Goal: Task Accomplishment & Management: Complete application form

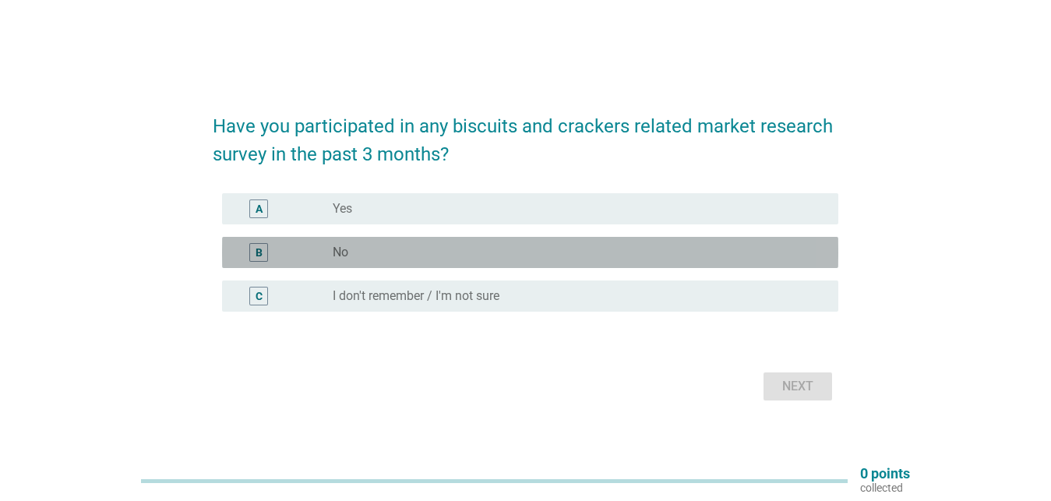
click at [355, 252] on div "radio_button_unchecked No" at bounding box center [573, 253] width 481 height 16
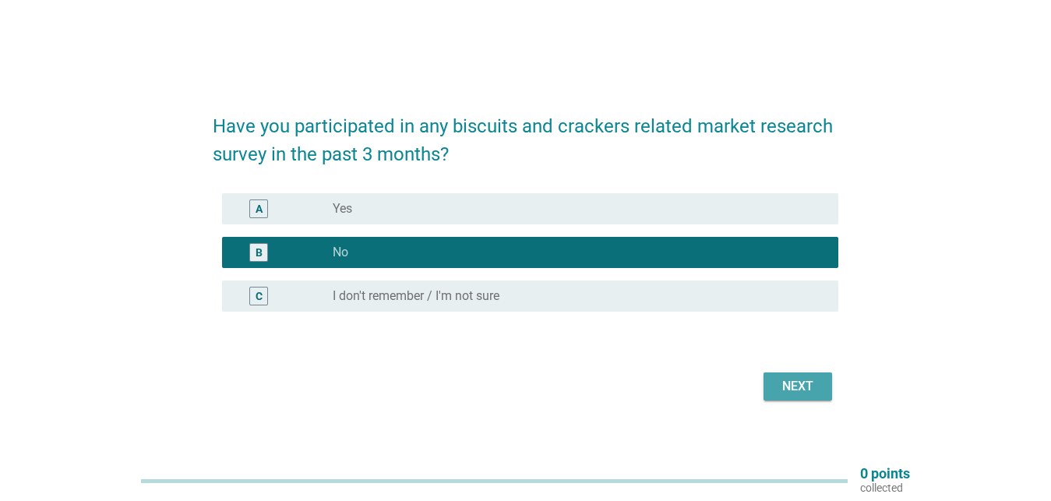
click at [794, 375] on button "Next" at bounding box center [797, 386] width 69 height 28
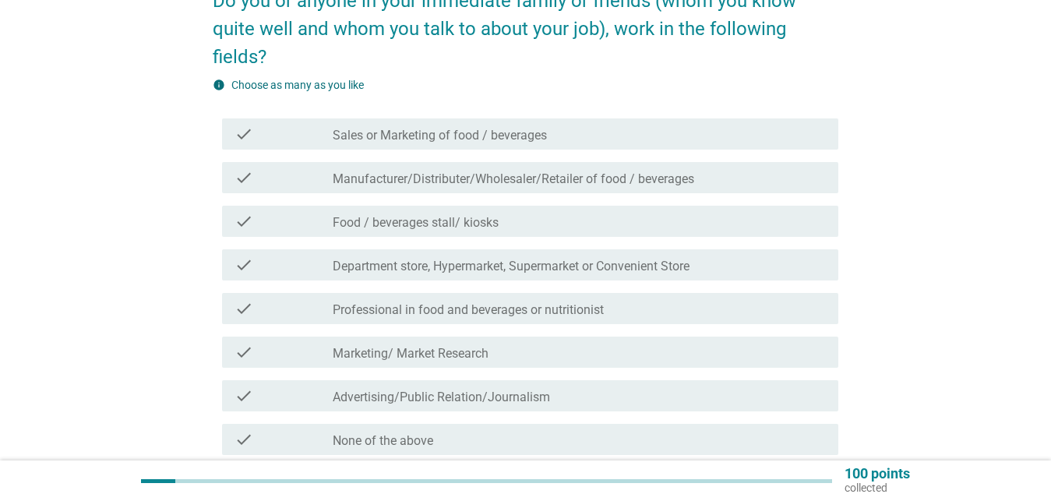
scroll to position [159, 0]
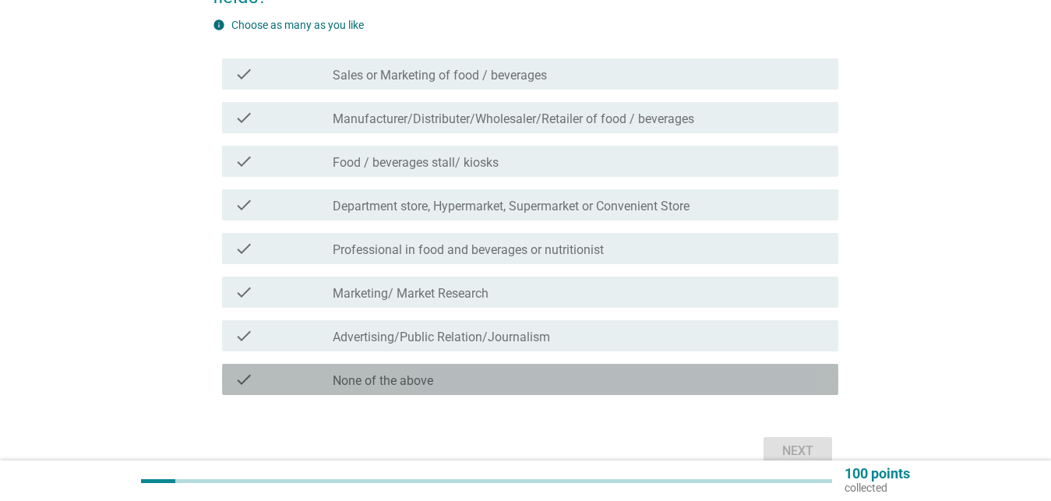
click at [474, 378] on div "check_box_outline_blank None of the above" at bounding box center [579, 379] width 493 height 19
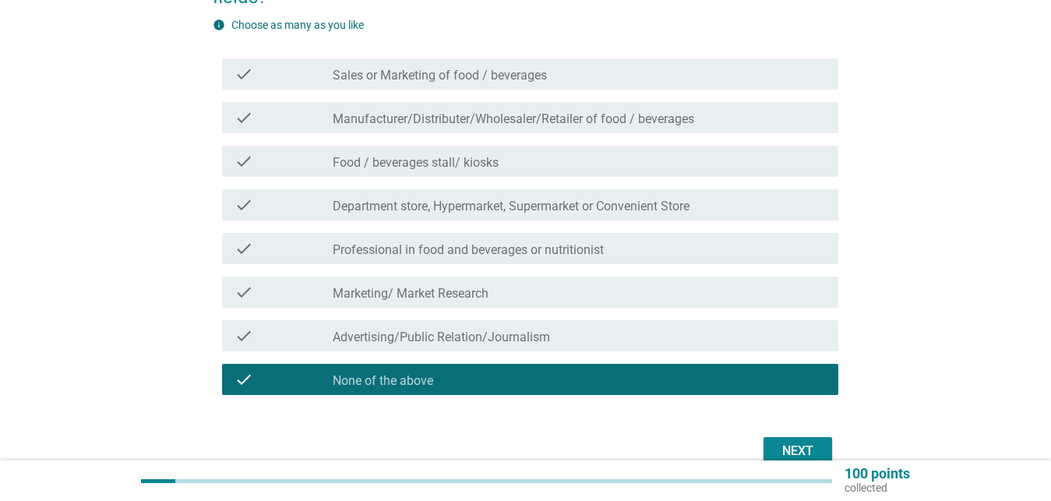
click at [786, 449] on div "Next" at bounding box center [798, 451] width 44 height 19
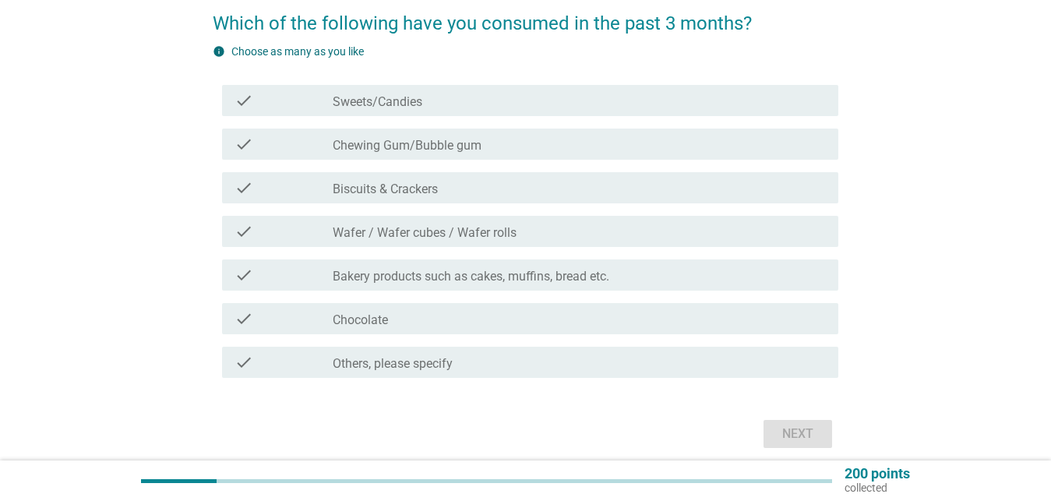
scroll to position [79, 0]
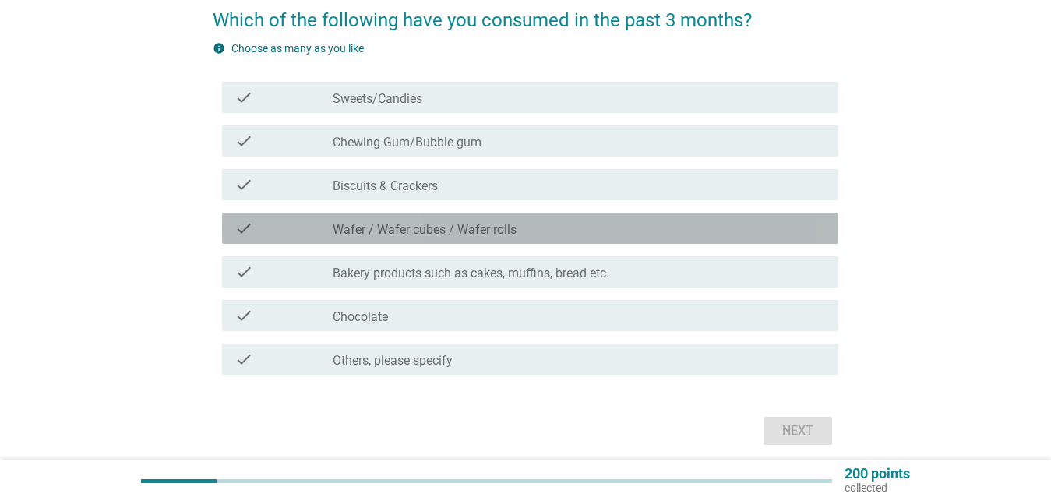
click at [440, 230] on label "Wafer / Wafer cubes / Wafer rolls" at bounding box center [425, 230] width 184 height 16
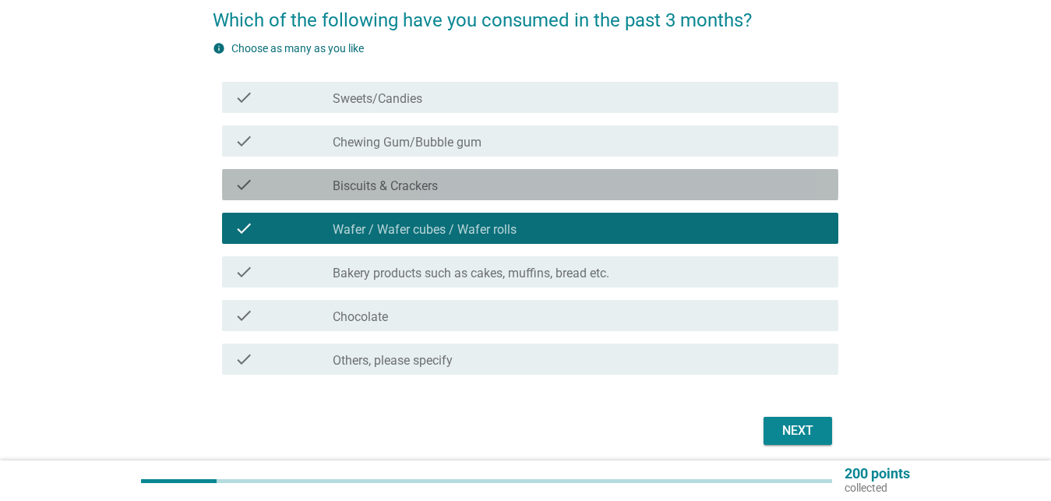
click at [449, 190] on div "check_box_outline_blank Biscuits & Crackers" at bounding box center [579, 184] width 493 height 19
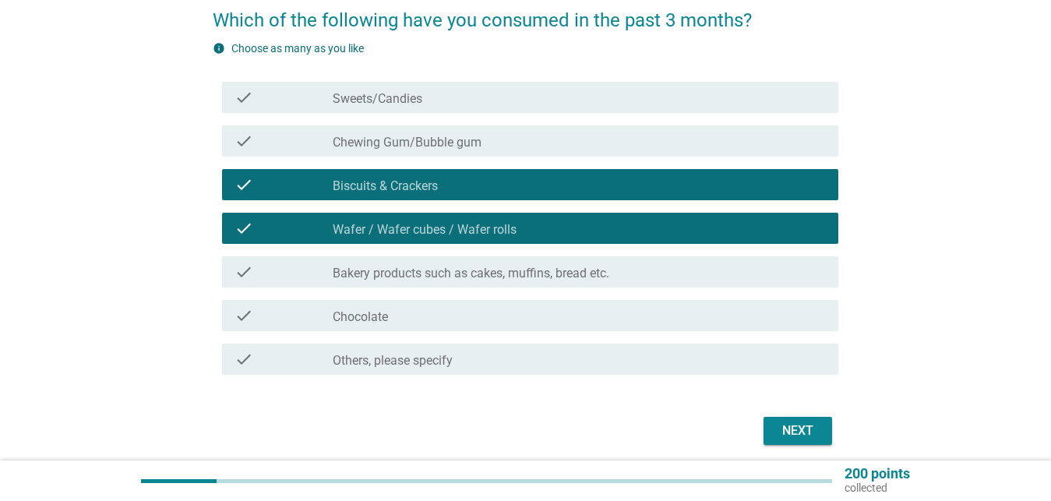
click at [451, 267] on label "Bakery products such as cakes, muffins, bread etc." at bounding box center [471, 274] width 277 height 16
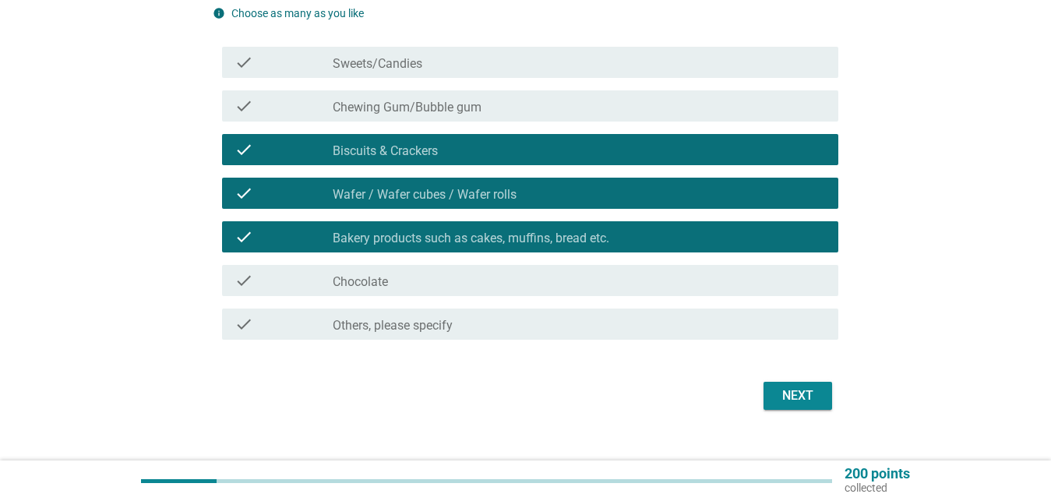
scroll to position [139, 0]
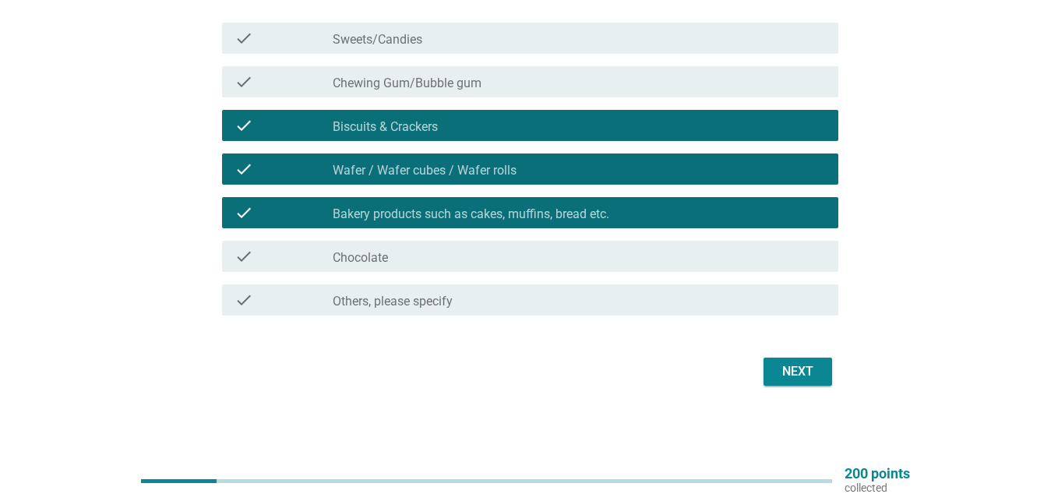
click at [784, 368] on div "Next" at bounding box center [798, 371] width 44 height 19
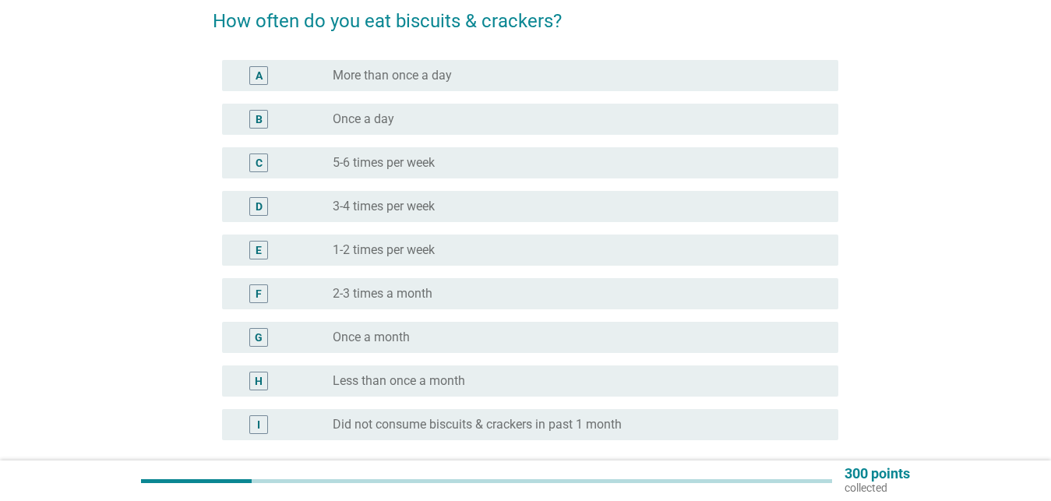
scroll to position [79, 0]
click at [400, 208] on label "3-4 times per week" at bounding box center [384, 206] width 102 height 16
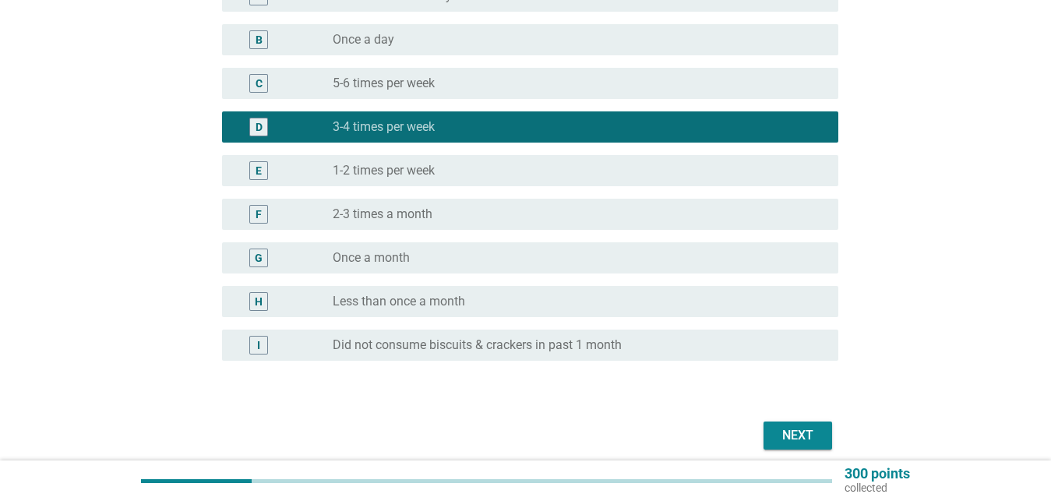
scroll to position [159, 0]
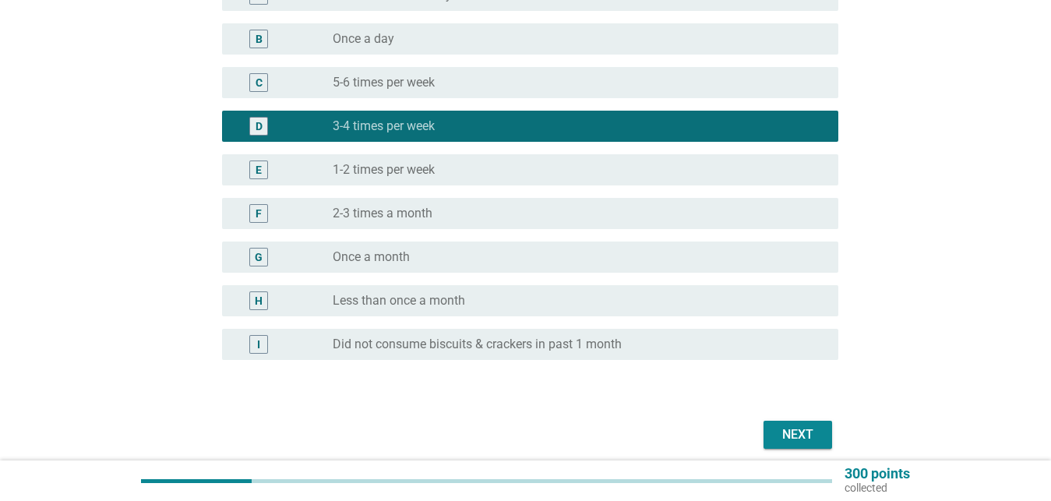
click at [798, 428] on div "Next" at bounding box center [798, 434] width 44 height 19
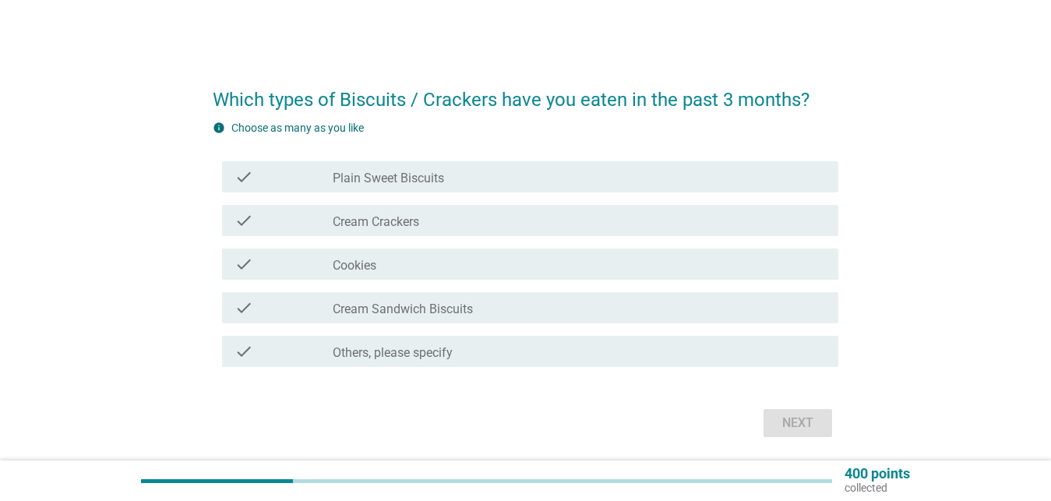
click at [354, 312] on label "Cream Sandwich Biscuits" at bounding box center [403, 309] width 140 height 16
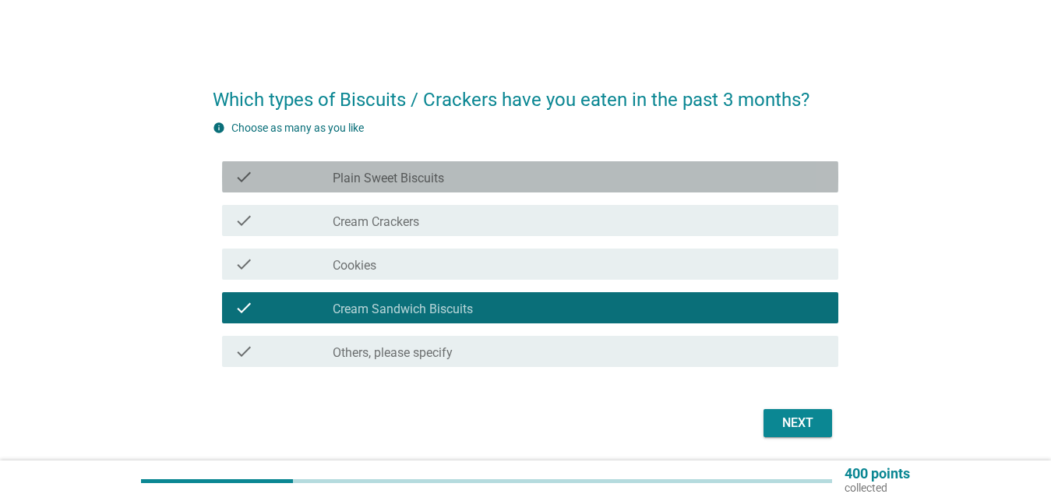
click at [400, 180] on label "Plain Sweet Biscuits" at bounding box center [388, 179] width 111 height 16
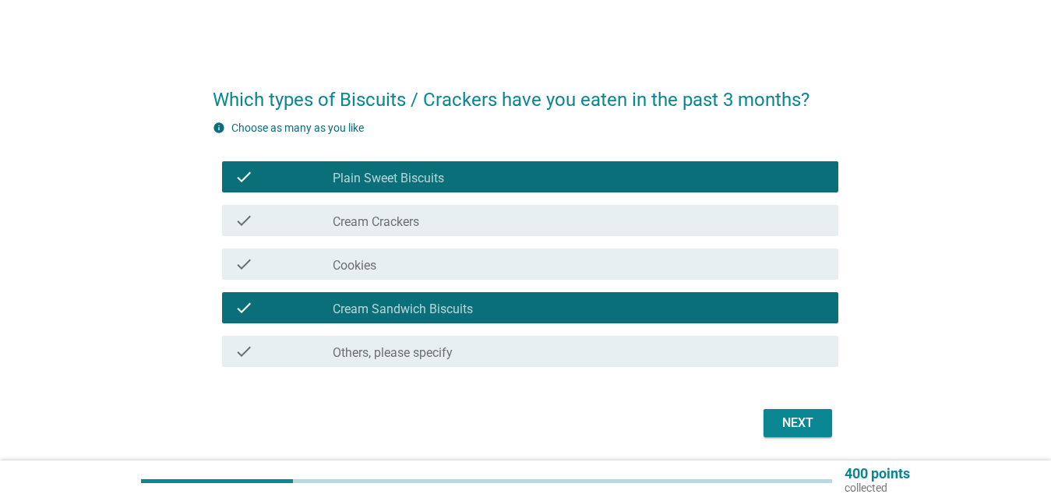
click at [802, 423] on div "Next" at bounding box center [798, 423] width 44 height 19
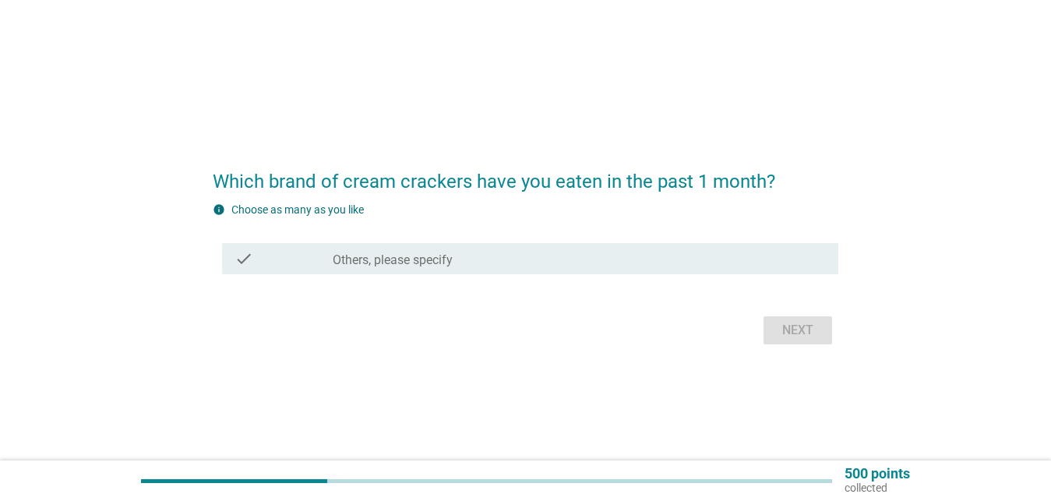
click at [407, 255] on label "Others, please specify" at bounding box center [393, 260] width 120 height 16
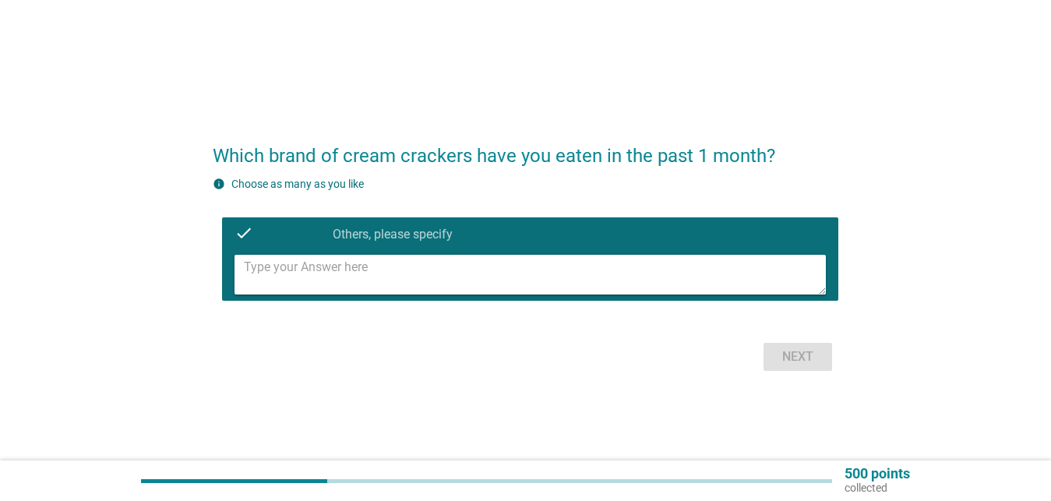
click at [319, 280] on textarea at bounding box center [535, 275] width 582 height 40
type textarea "muchys"
click at [793, 363] on div "Next" at bounding box center [798, 356] width 44 height 19
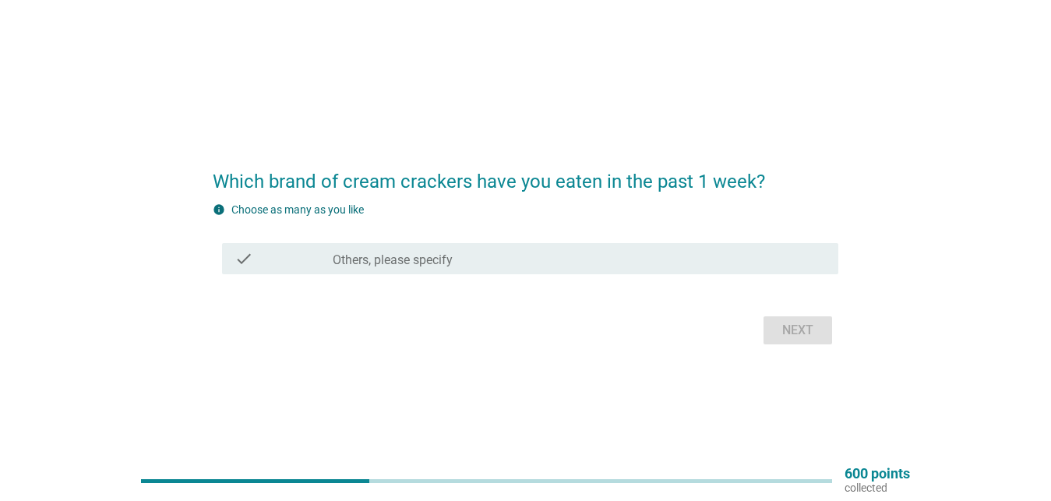
scroll to position [41, 0]
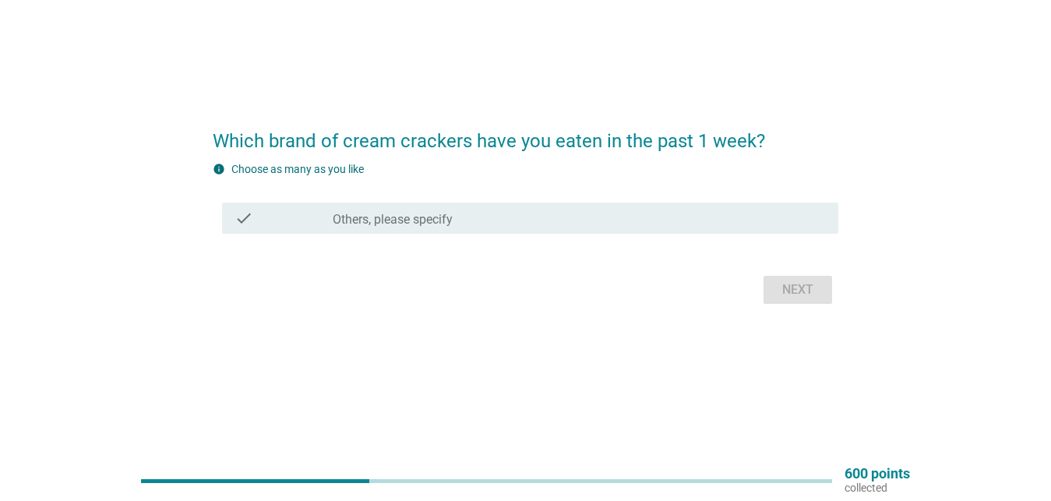
click at [782, 294] on div "Next" at bounding box center [525, 289] width 625 height 37
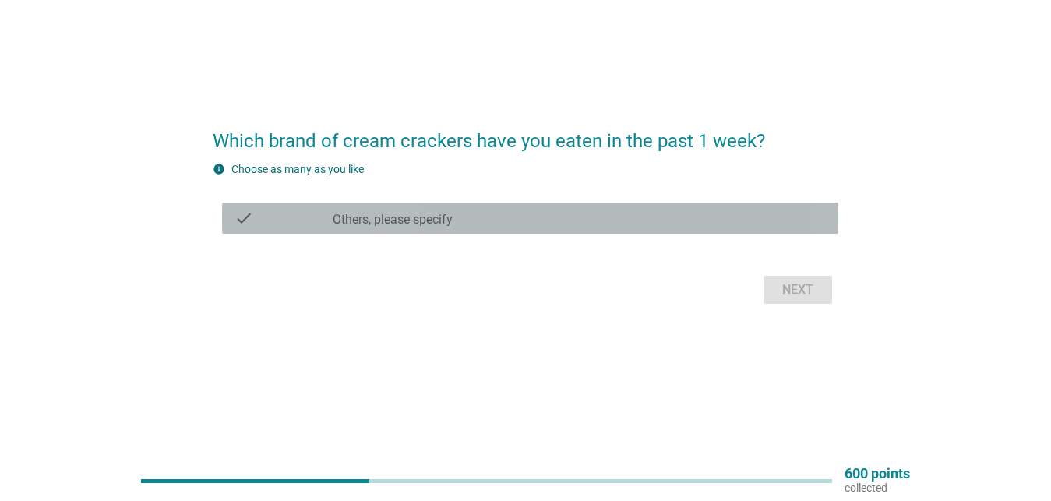
click at [419, 214] on label "Others, please specify" at bounding box center [393, 220] width 120 height 16
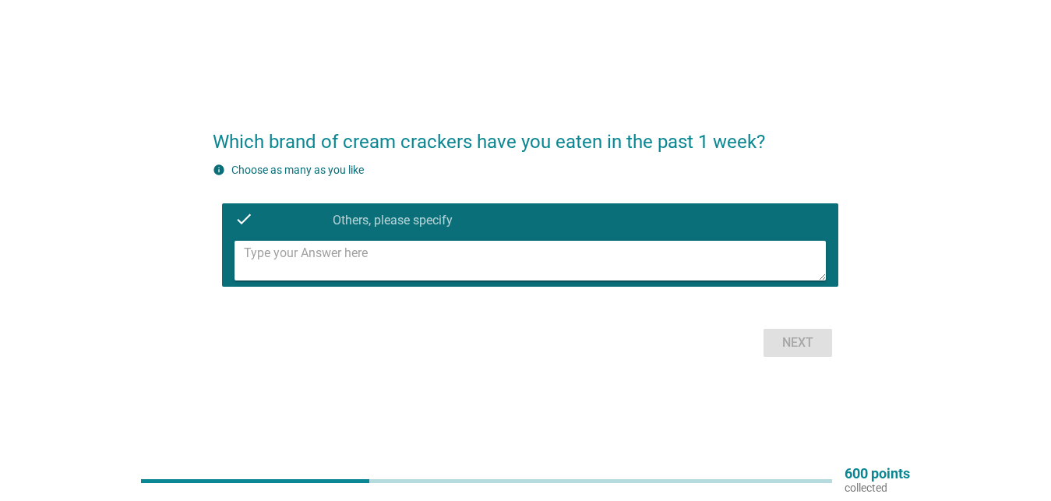
click at [391, 260] on textarea at bounding box center [535, 261] width 582 height 40
type textarea "munchys"
click at [788, 338] on div "Next" at bounding box center [798, 342] width 44 height 19
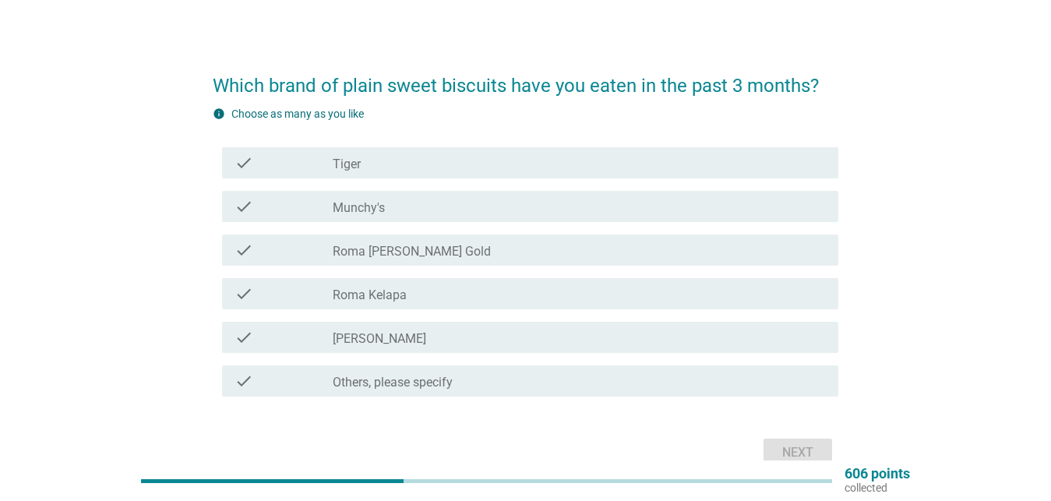
scroll to position [0, 0]
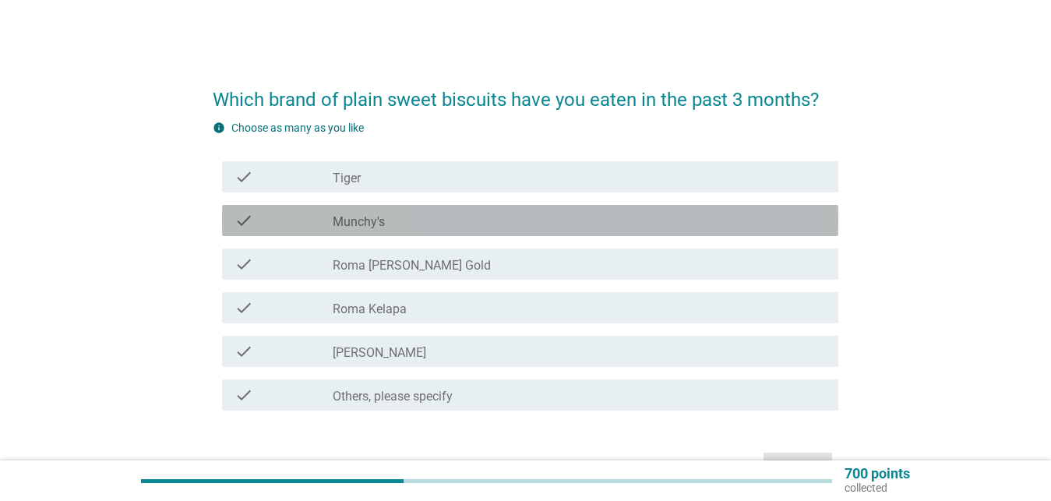
click at [380, 214] on label "Munchy's" at bounding box center [359, 222] width 52 height 16
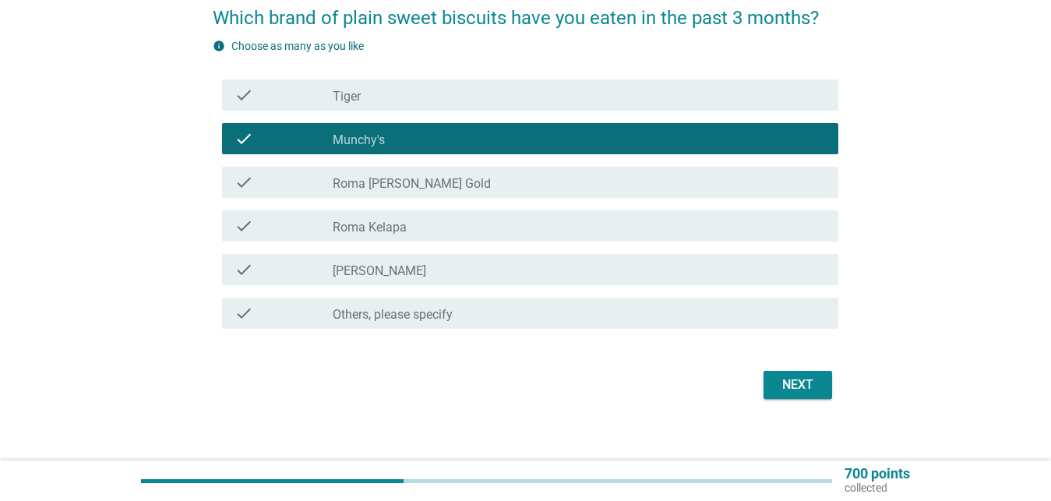
scroll to position [95, 0]
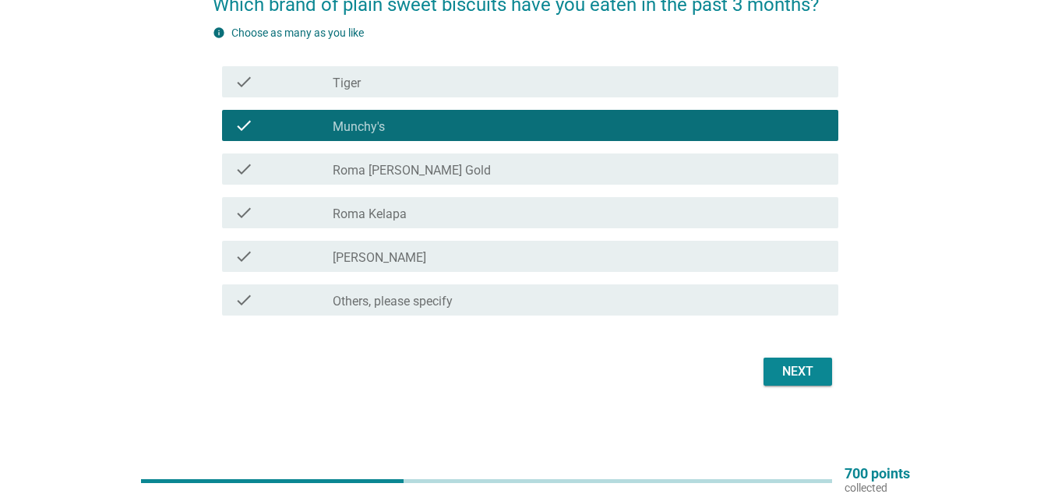
click at [793, 368] on div "Next" at bounding box center [798, 371] width 44 height 19
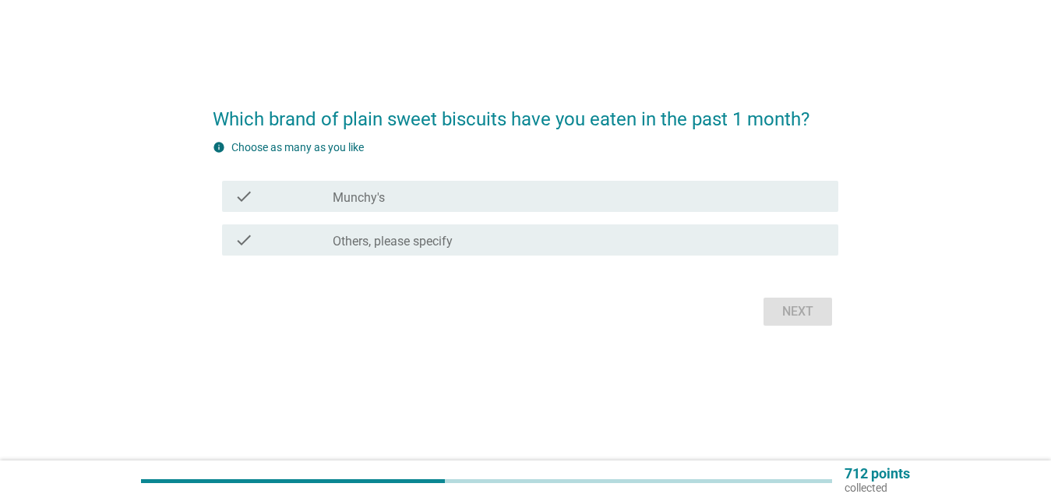
scroll to position [0, 0]
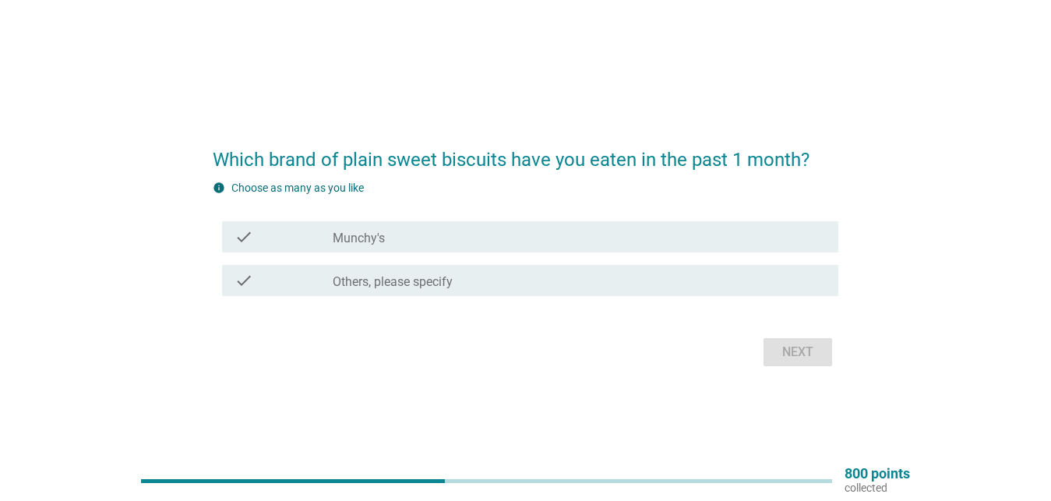
click at [393, 231] on div "check_box_outline_blank Munchy's" at bounding box center [579, 236] width 493 height 19
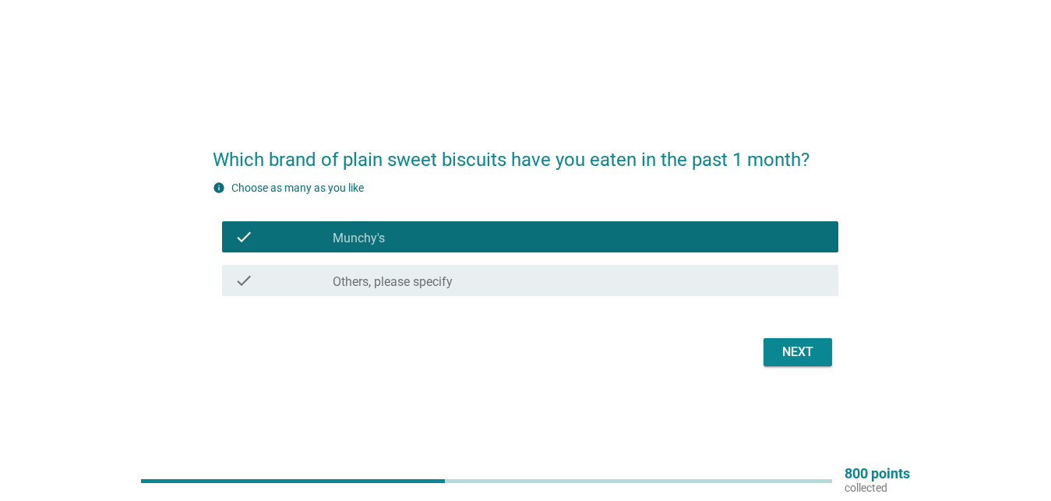
click at [799, 348] on div "Next" at bounding box center [798, 352] width 44 height 19
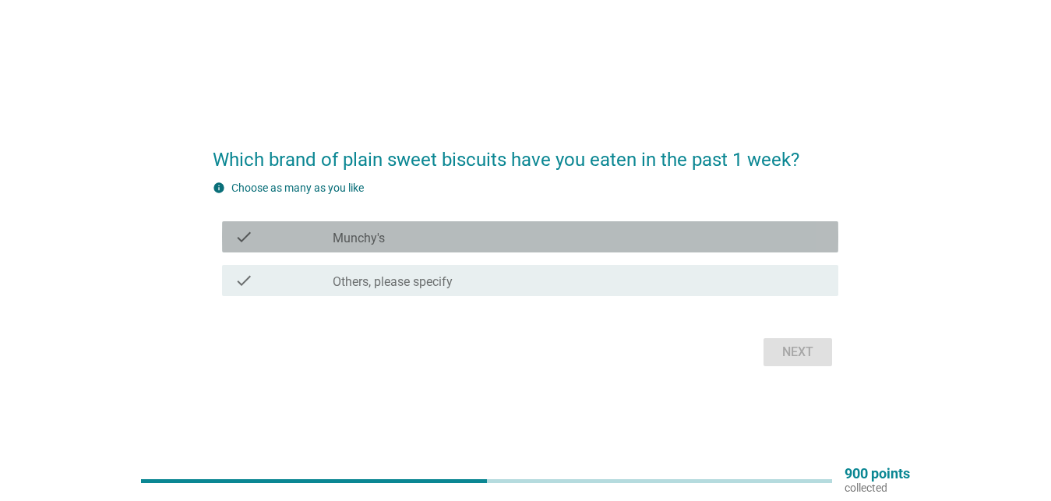
click at [413, 230] on div "check_box_outline_blank Munchy's" at bounding box center [579, 236] width 493 height 19
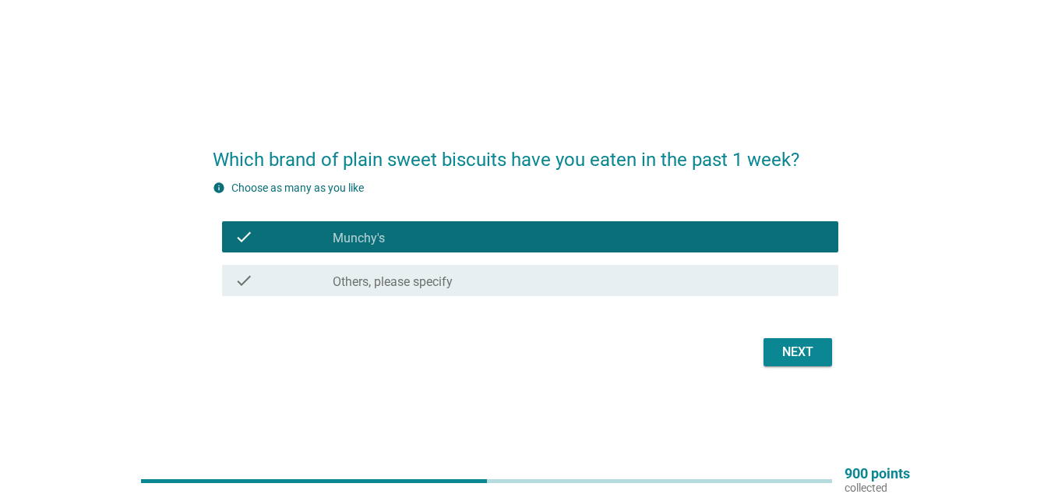
click at [799, 354] on div "Next" at bounding box center [798, 352] width 44 height 19
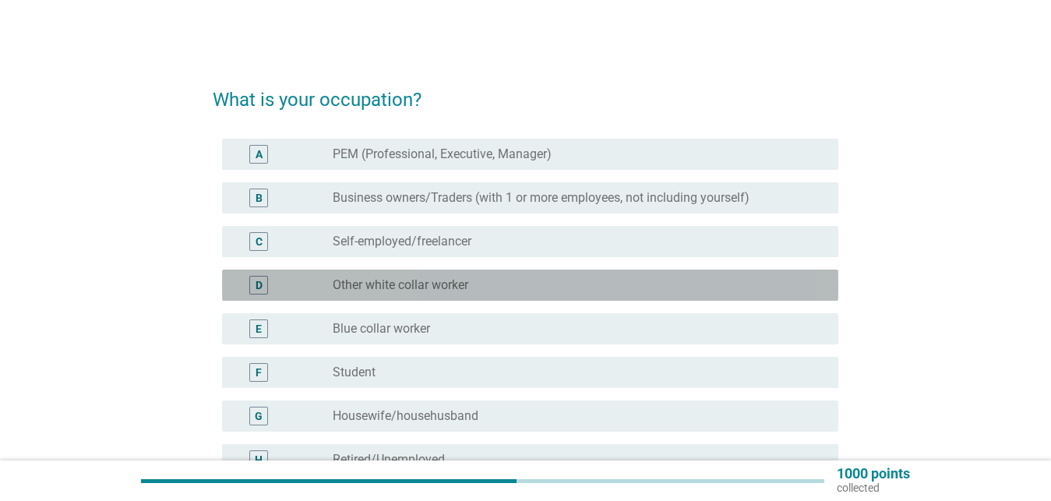
click at [367, 287] on label "Other white collar worker" at bounding box center [401, 285] width 136 height 16
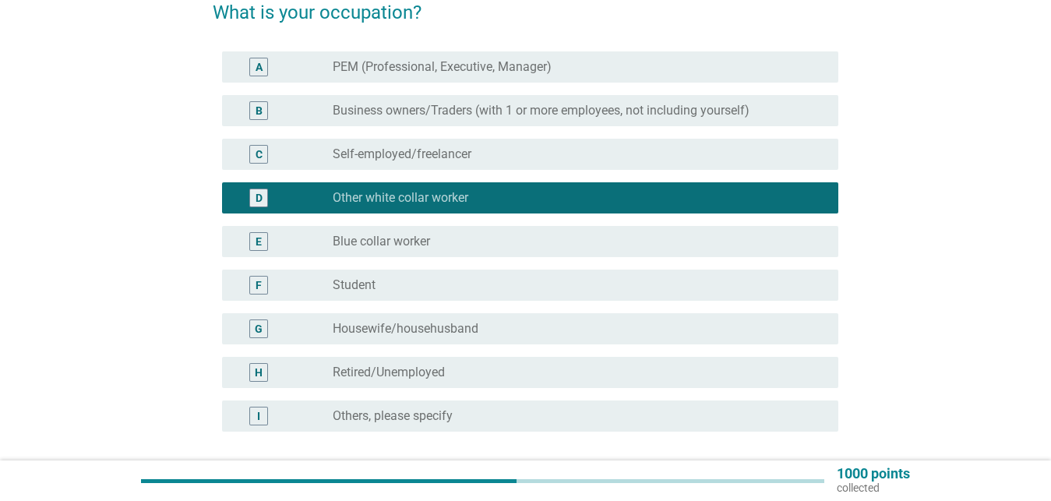
scroll to position [222, 0]
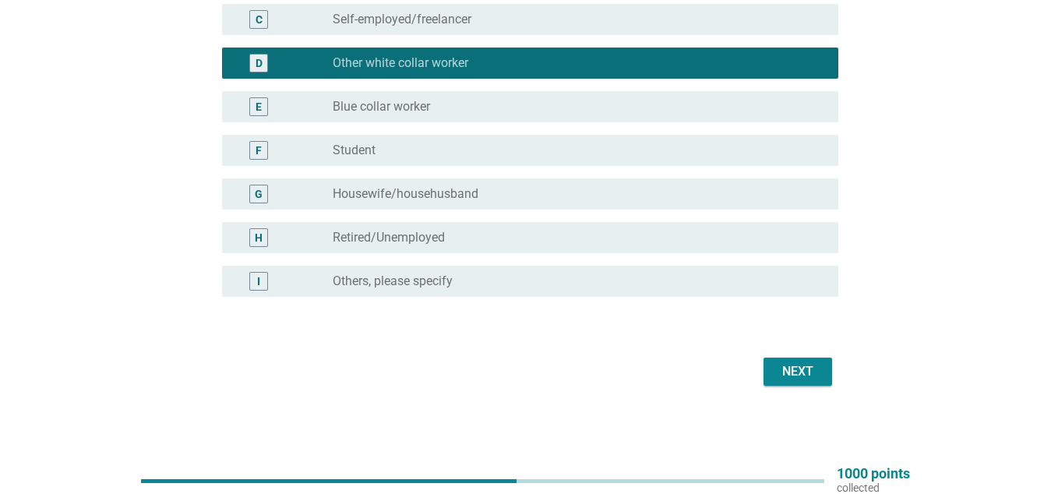
click at [794, 370] on div "Next" at bounding box center [798, 371] width 44 height 19
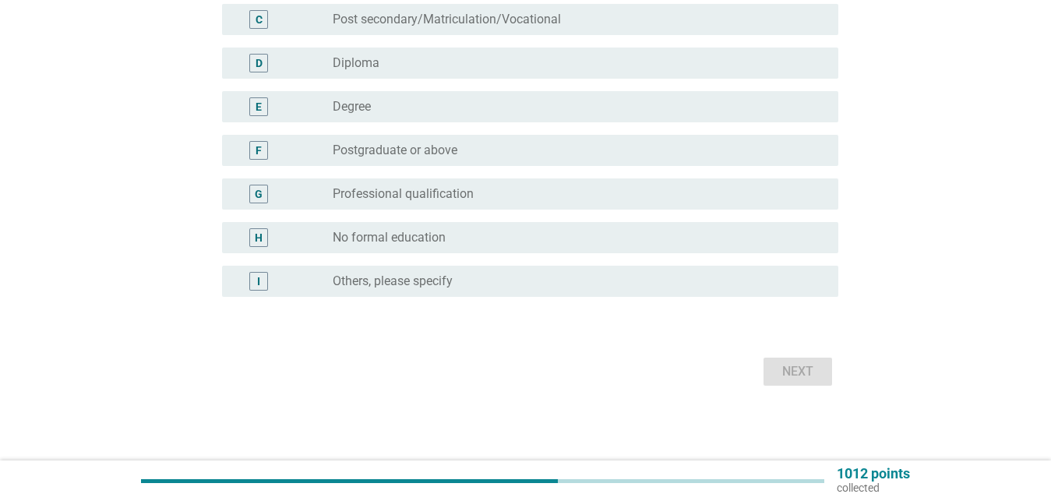
scroll to position [0, 0]
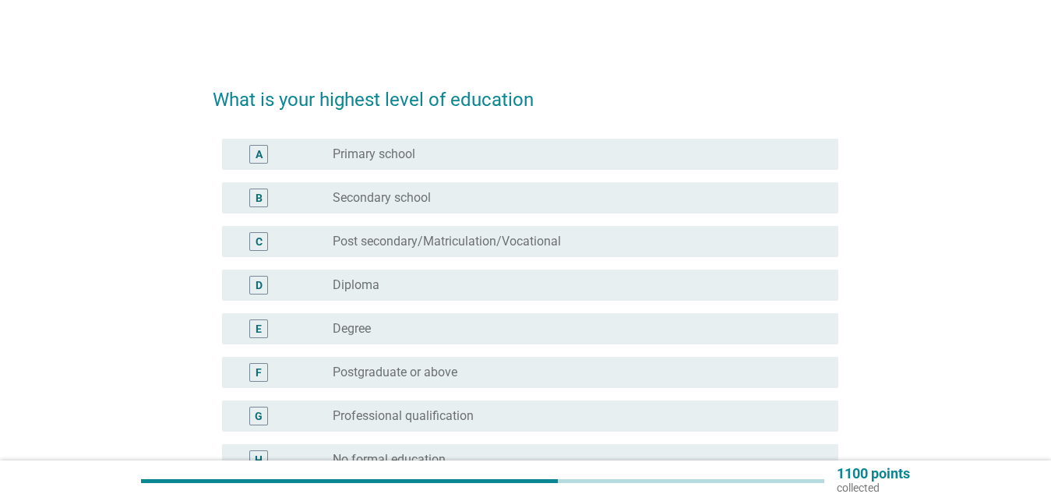
click at [396, 213] on div "B radio_button_unchecked Secondary school" at bounding box center [525, 198] width 625 height 44
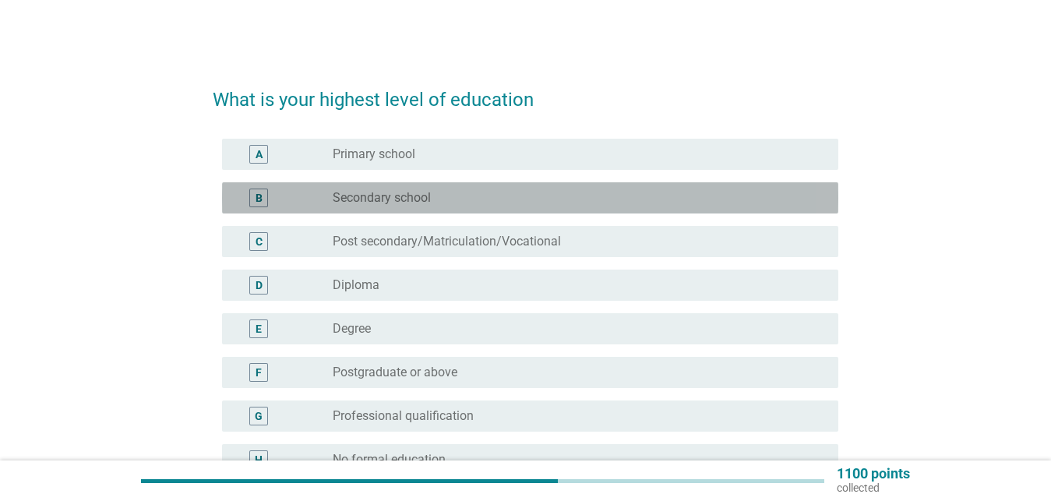
click at [400, 202] on label "Secondary school" at bounding box center [382, 198] width 98 height 16
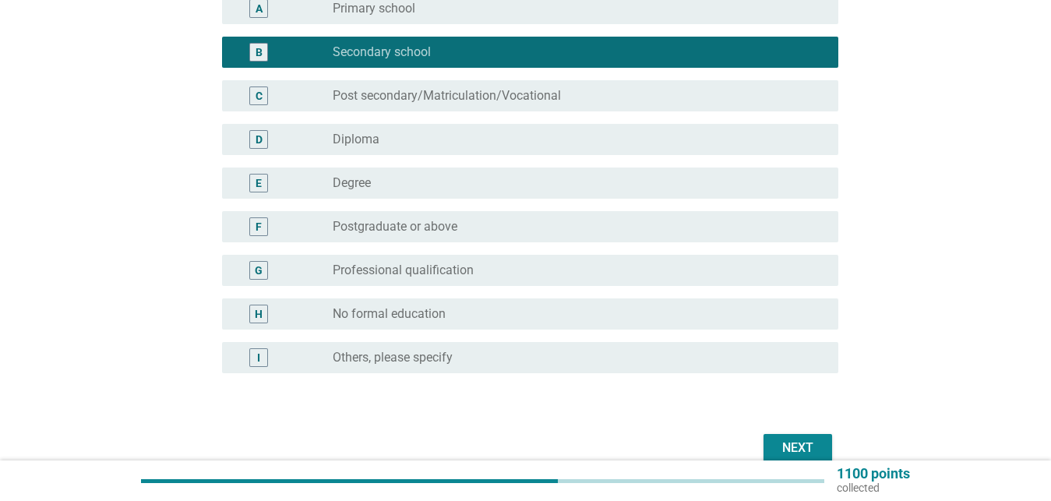
scroll to position [222, 0]
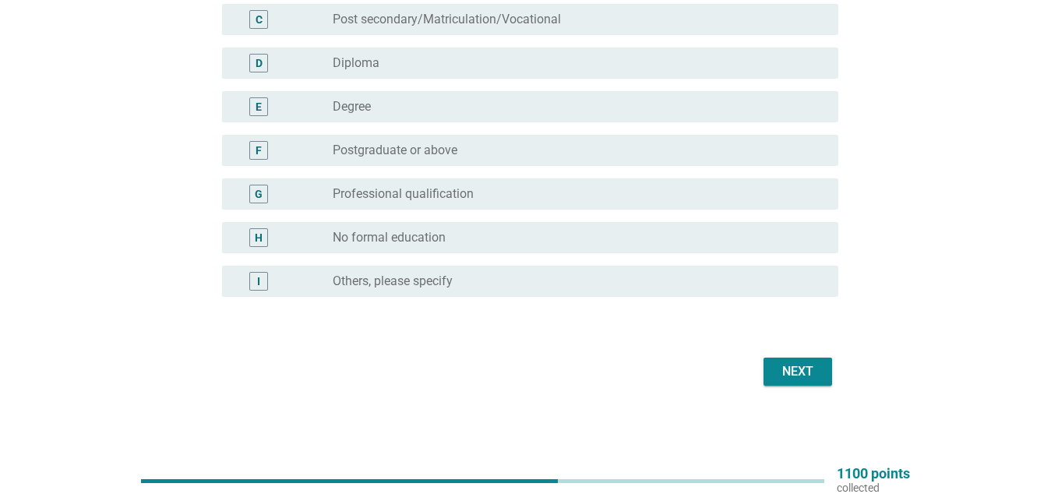
click at [813, 368] on div "Next" at bounding box center [798, 371] width 44 height 19
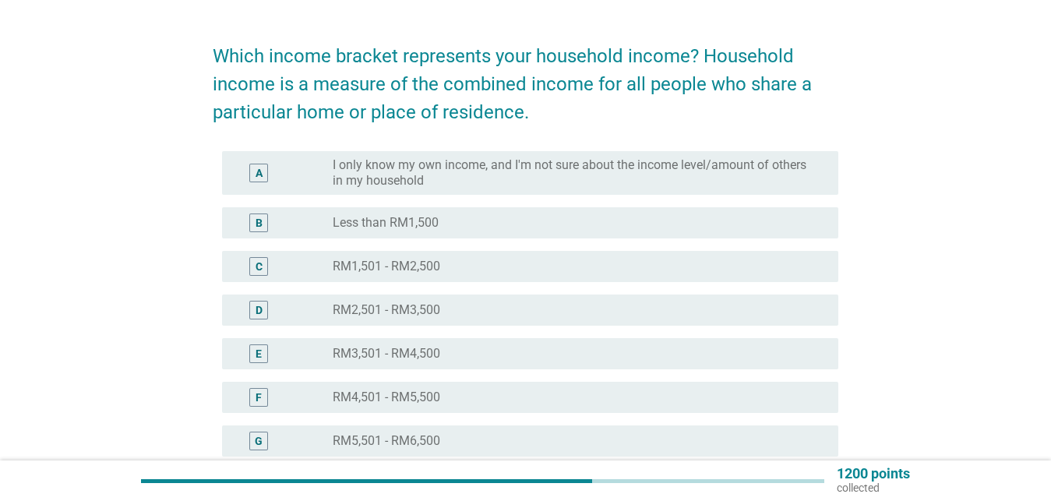
scroll to position [79, 0]
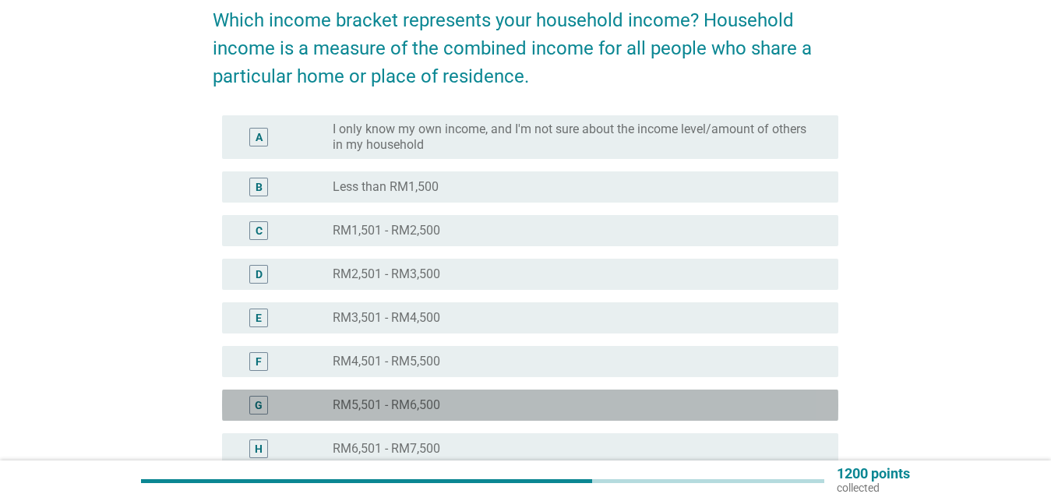
drag, startPoint x: 413, startPoint y: 400, endPoint x: 496, endPoint y: 390, distance: 84.0
click at [415, 396] on div "radio_button_unchecked RM5,501 - RM6,500" at bounding box center [579, 405] width 493 height 19
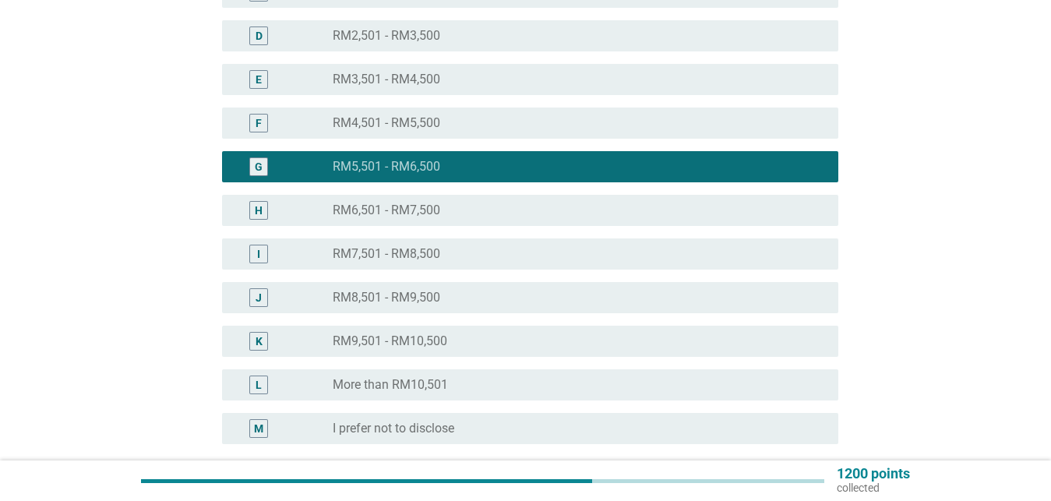
scroll to position [465, 0]
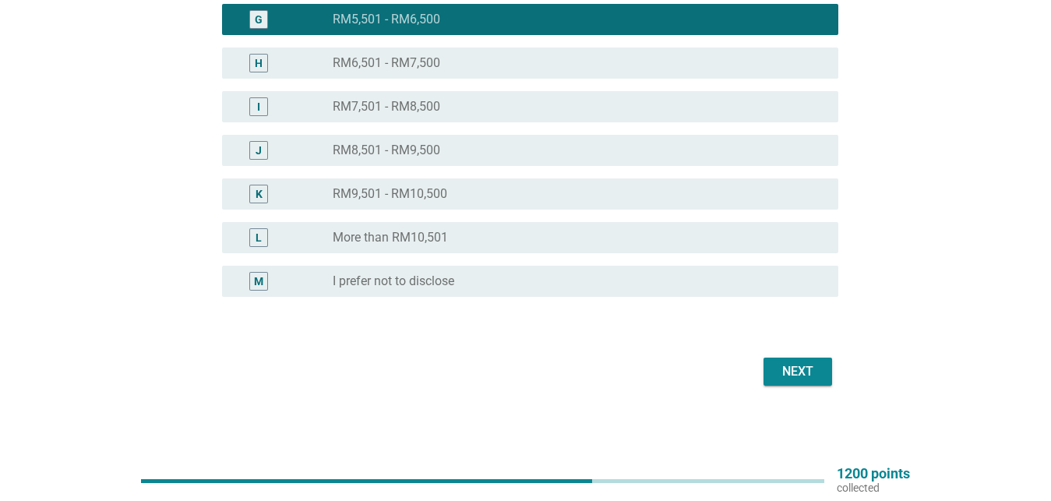
click at [790, 367] on div "Next" at bounding box center [798, 371] width 44 height 19
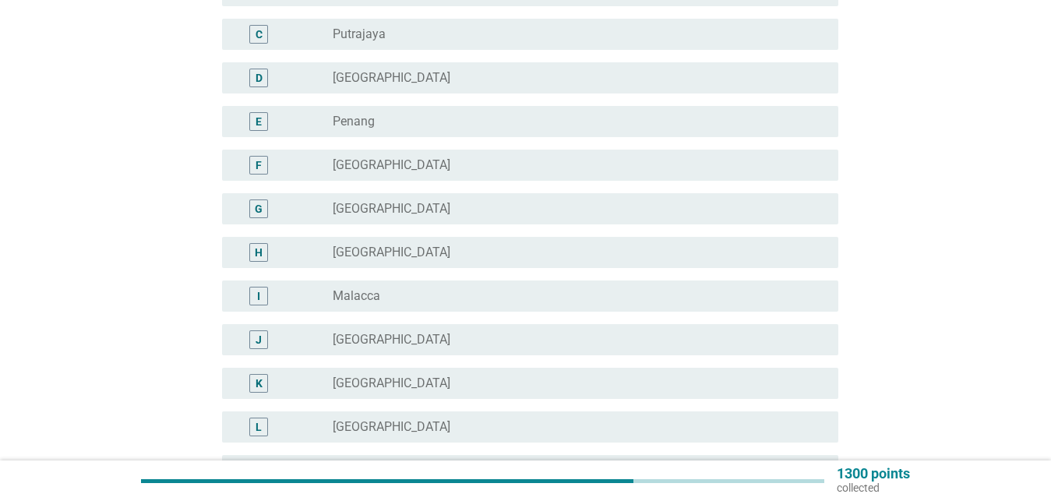
scroll to position [238, 0]
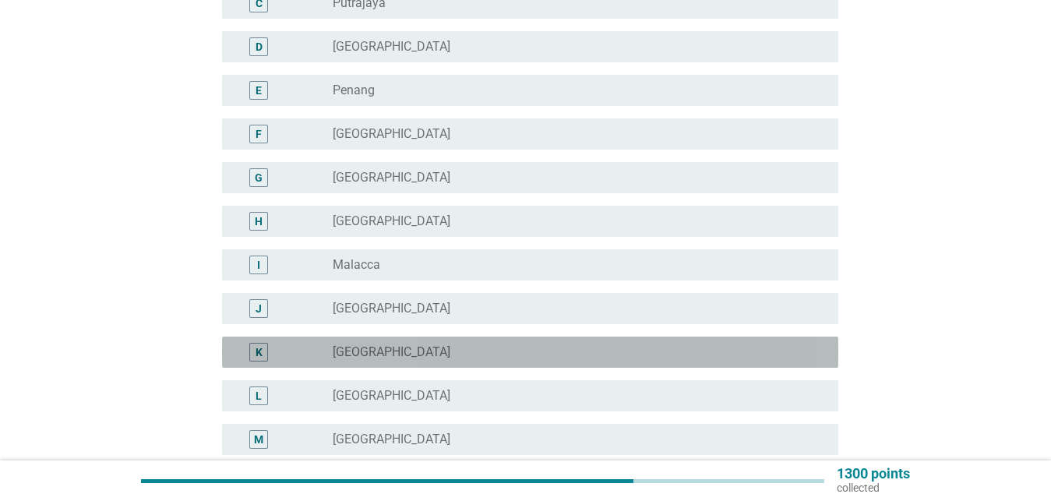
click at [325, 352] on div "K" at bounding box center [283, 352] width 99 height 19
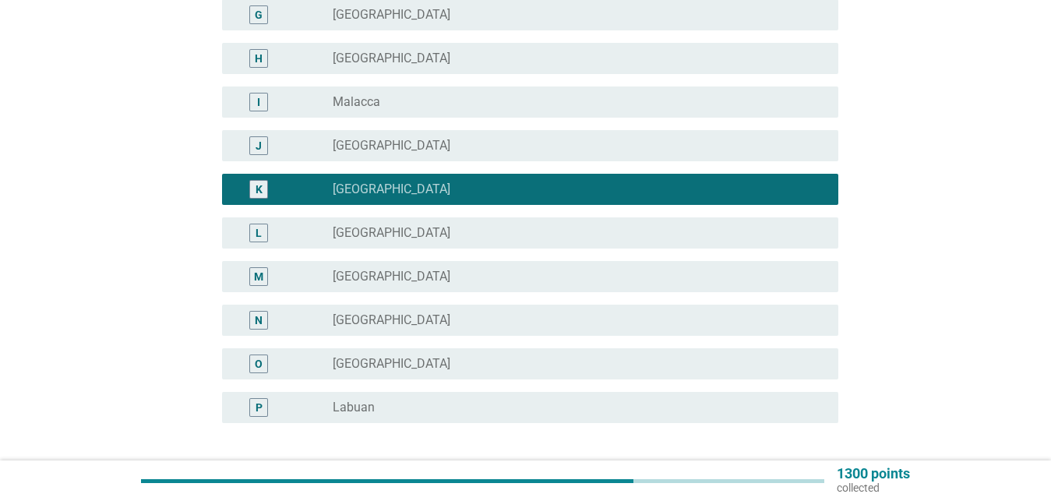
scroll to position [527, 0]
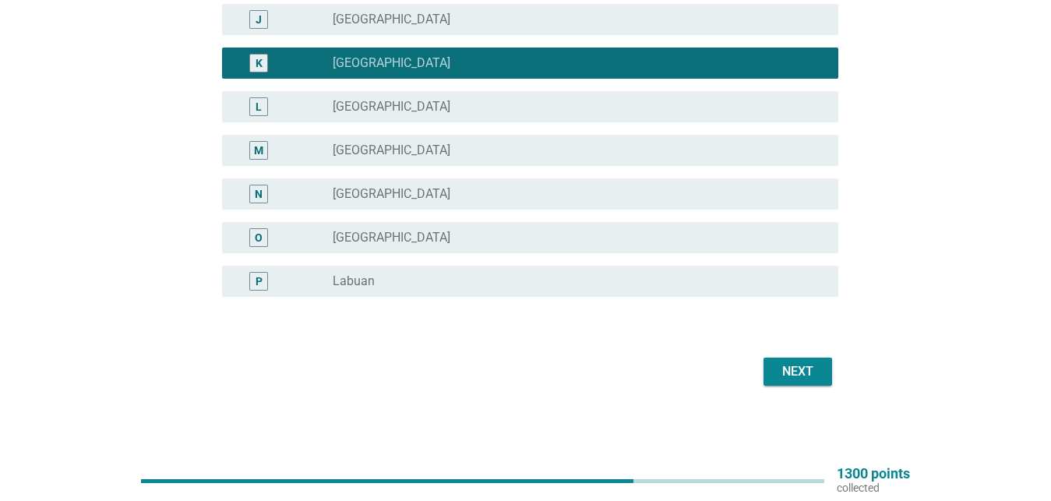
click at [800, 371] on div "Next" at bounding box center [798, 371] width 44 height 19
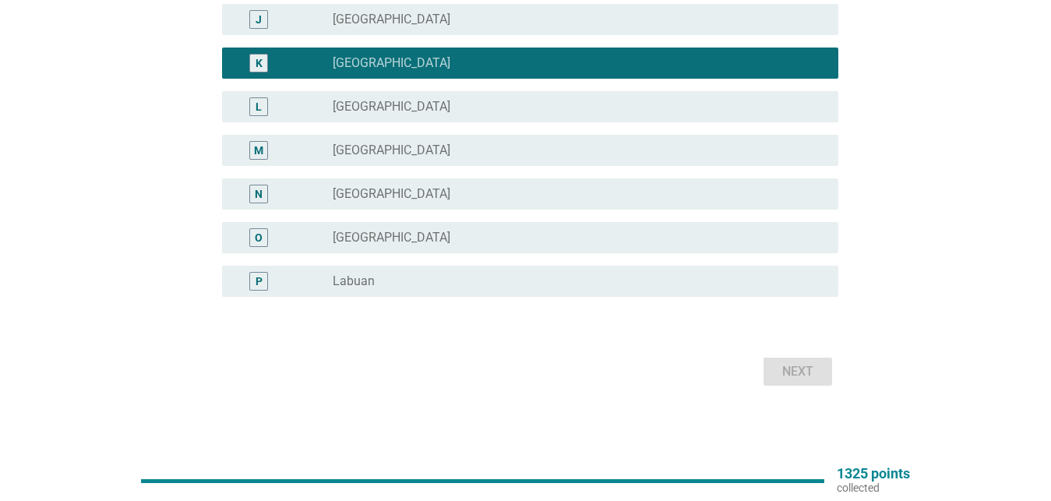
scroll to position [0, 0]
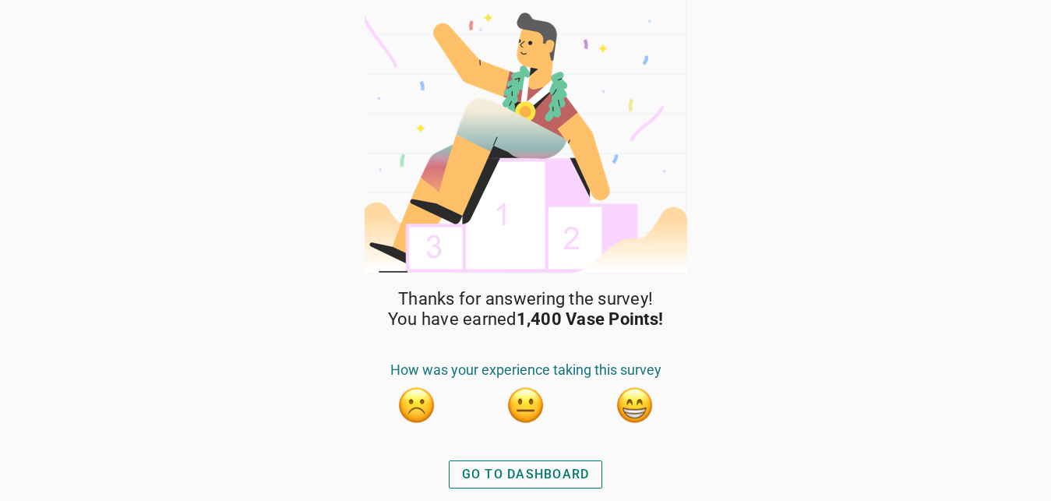
click at [520, 473] on div "GO TO DASHBOARD" at bounding box center [526, 474] width 128 height 19
